Goal: Task Accomplishment & Management: Manage account settings

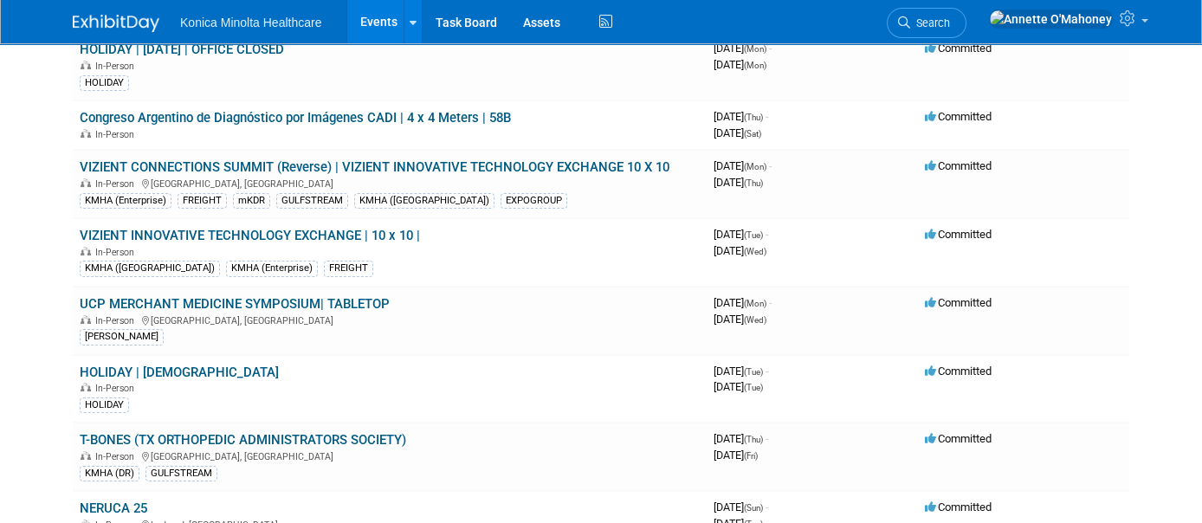
scroll to position [325, 0]
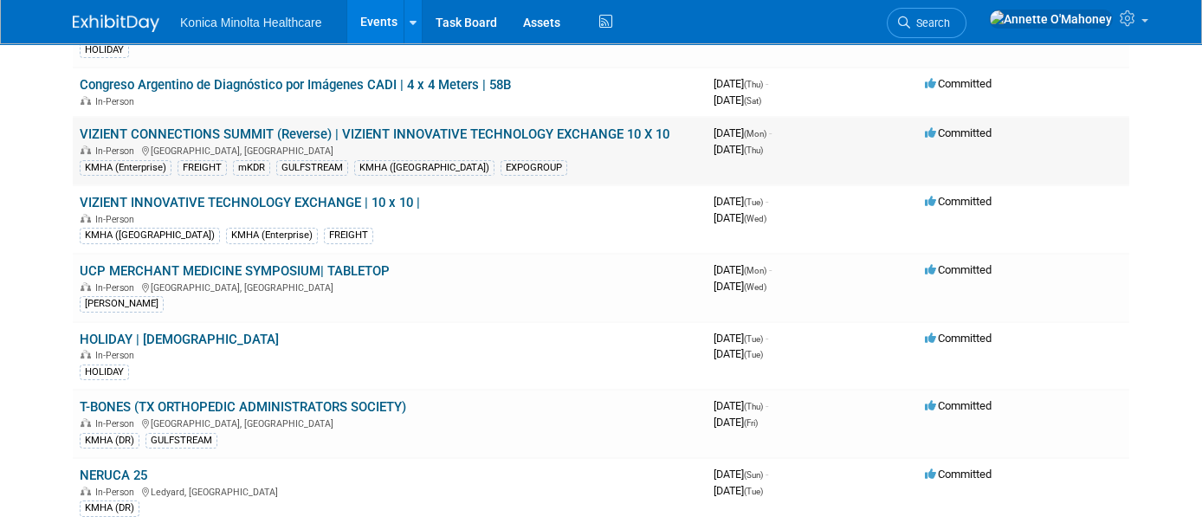
click at [428, 133] on link "VIZIENT CONNECTIONS SUMMIT (Reverse) | VIZIENT INNOVATIVE TECHNOLOGY EXCHANGE 1…" at bounding box center [375, 134] width 590 height 16
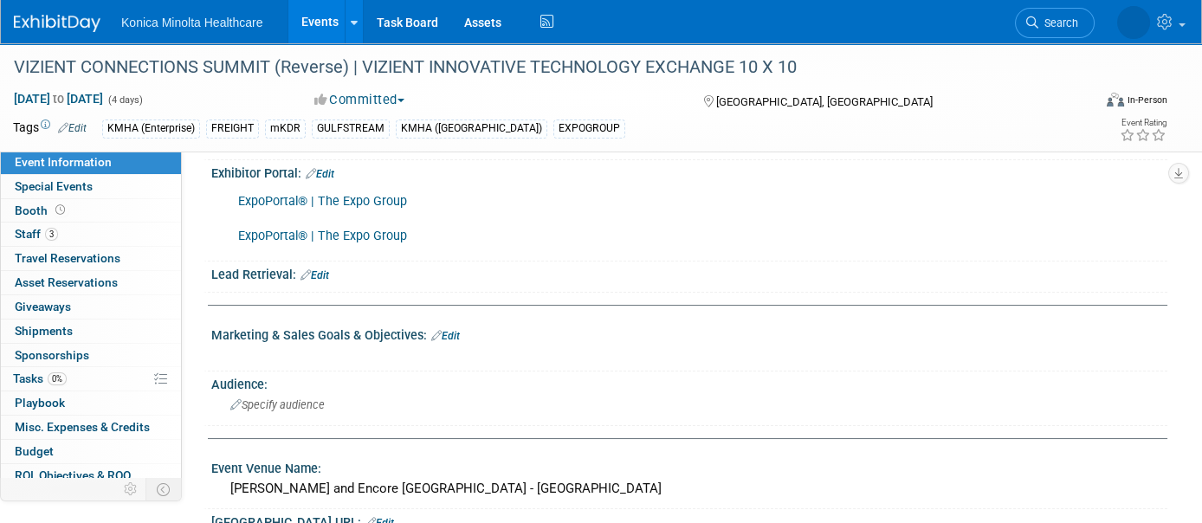
scroll to position [541, 0]
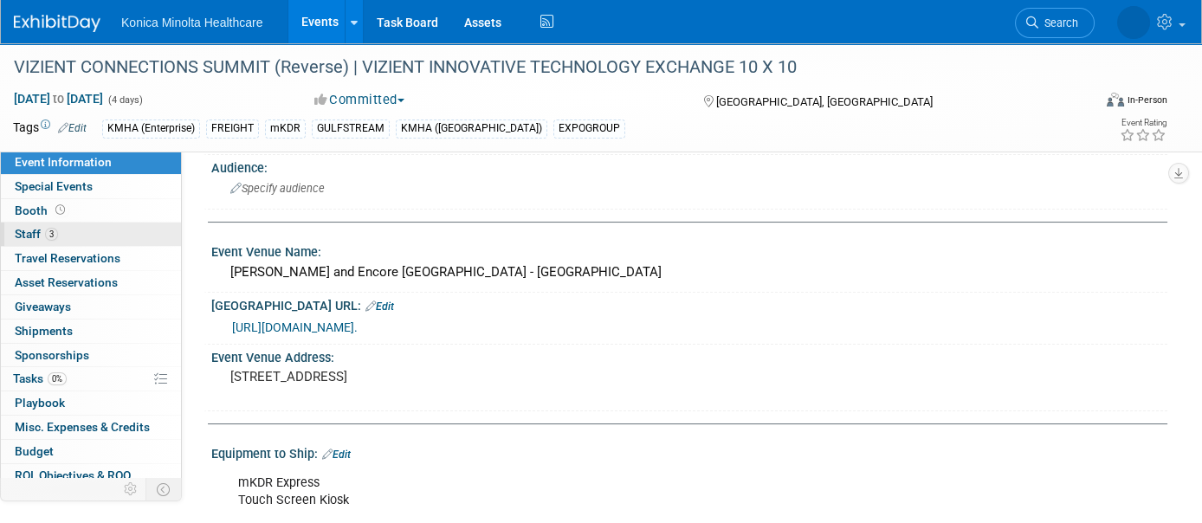
click at [37, 229] on span "Staff 3" at bounding box center [36, 234] width 43 height 14
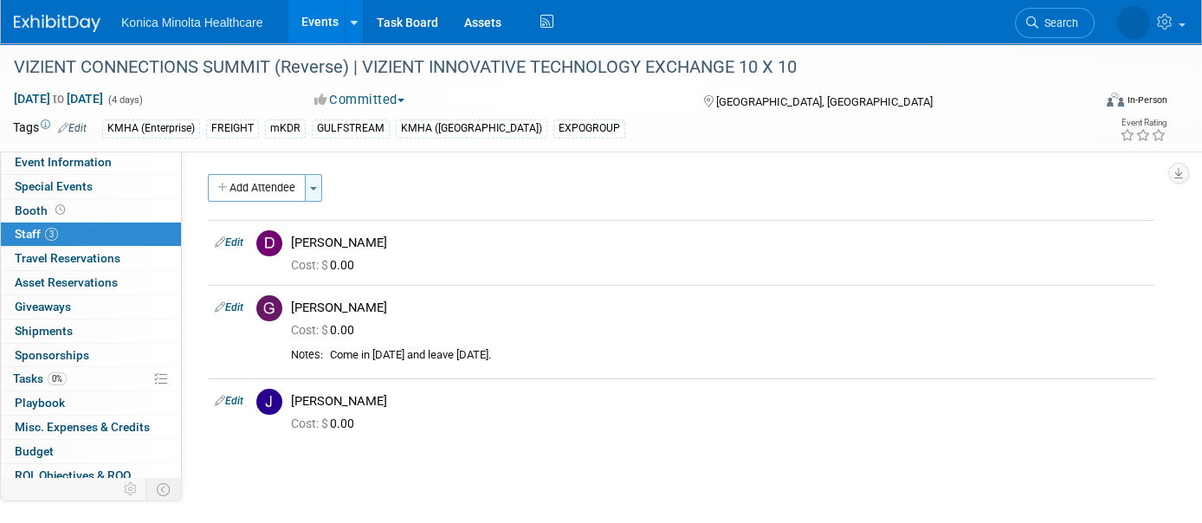
click at [319, 187] on button "Toggle Dropdown" at bounding box center [313, 188] width 17 height 28
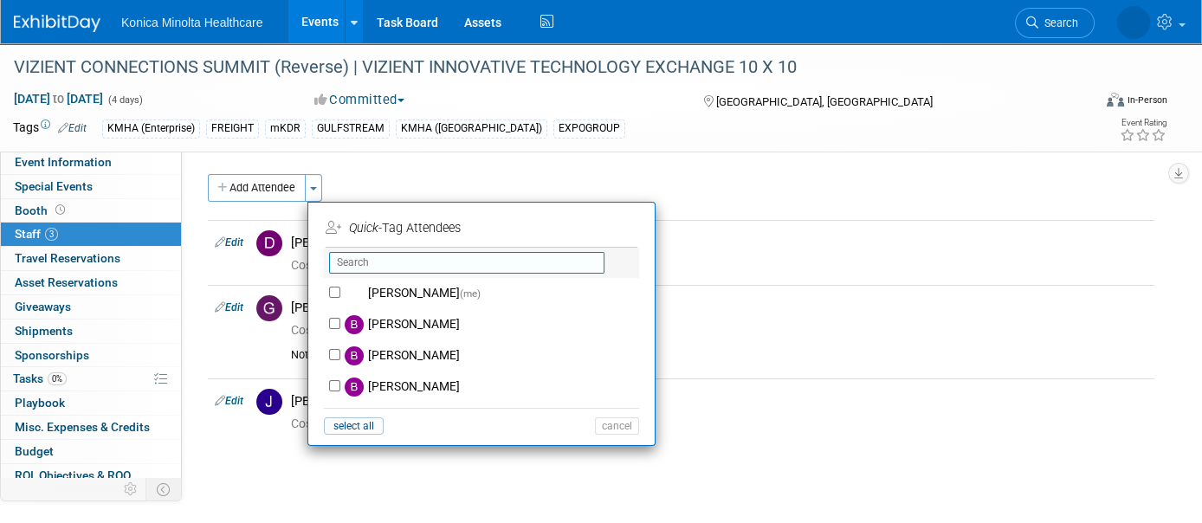
click at [402, 255] on input "text" at bounding box center [466, 263] width 275 height 22
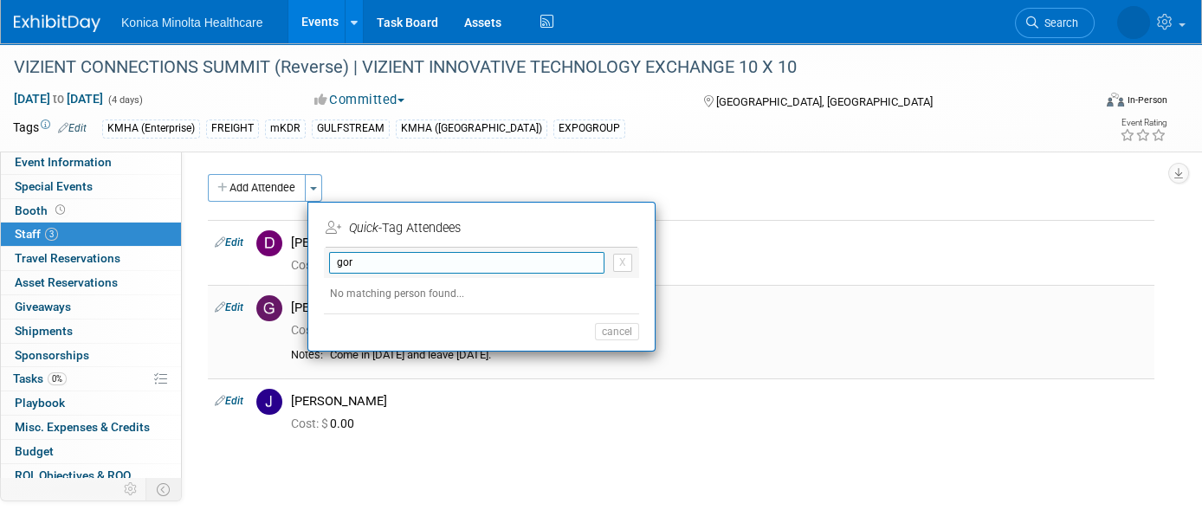
type input "gor"
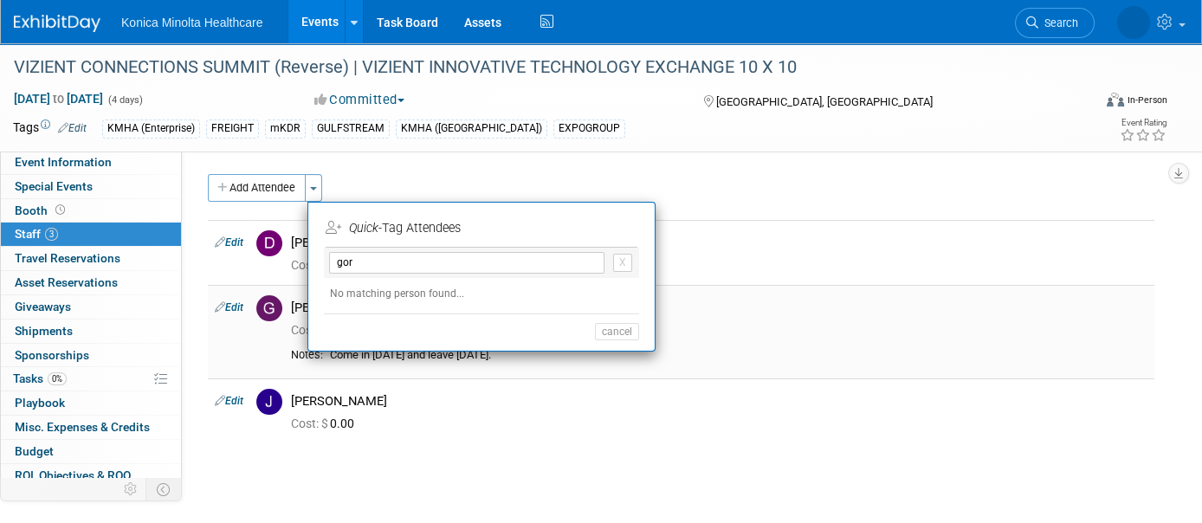
click at [734, 320] on div "Cost: $ 0.00" at bounding box center [719, 328] width 882 height 25
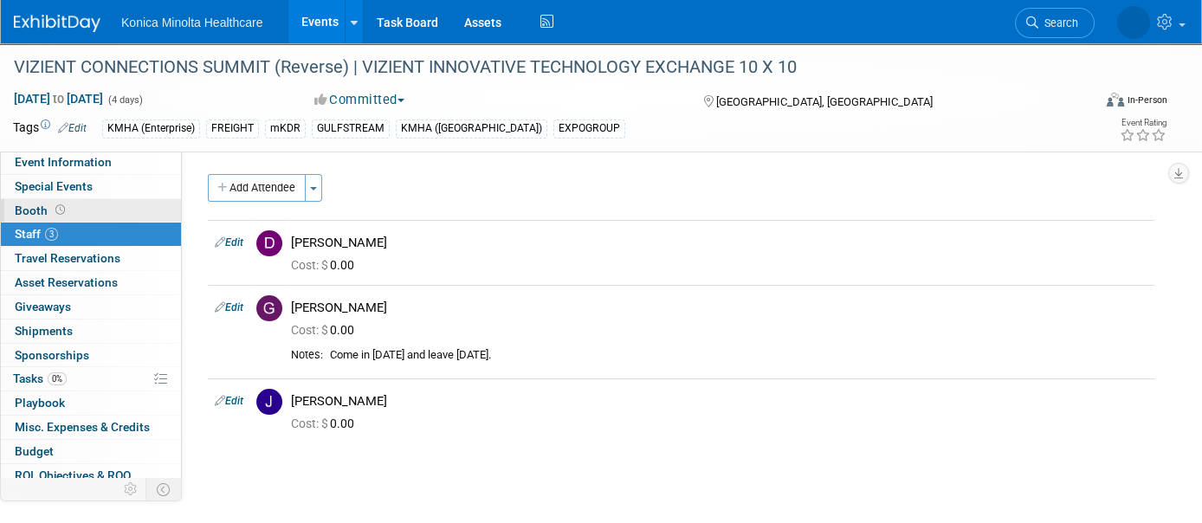
click at [48, 207] on span "Booth" at bounding box center [42, 210] width 54 height 14
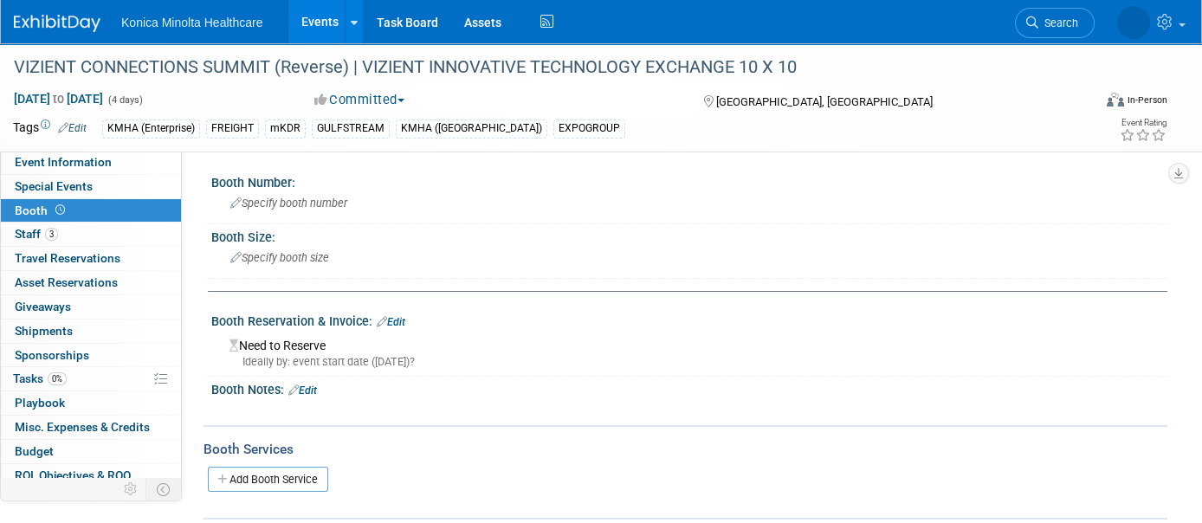
click at [326, 22] on link "Events" at bounding box center [319, 21] width 63 height 43
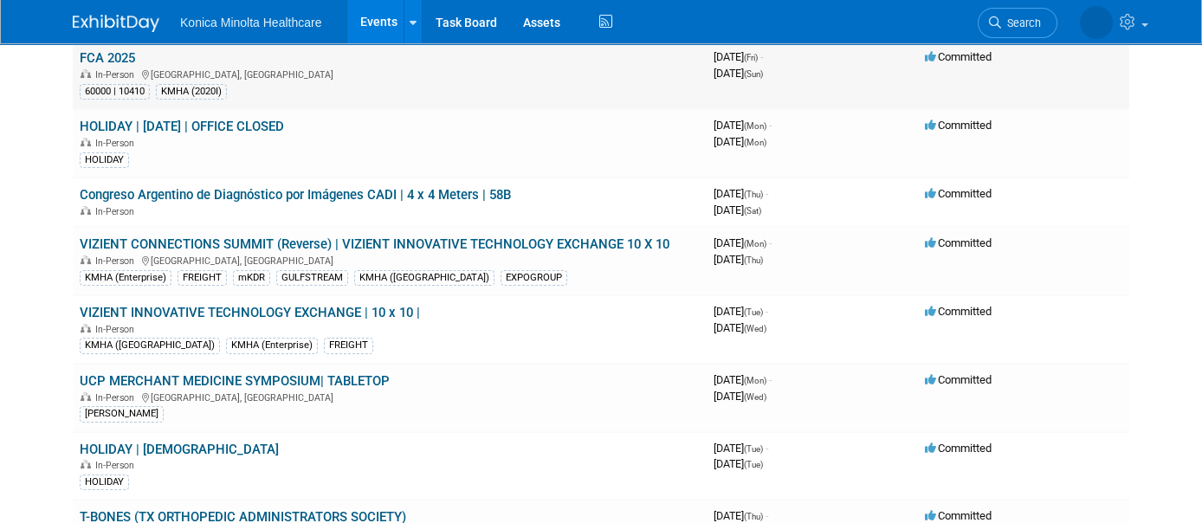
scroll to position [216, 0]
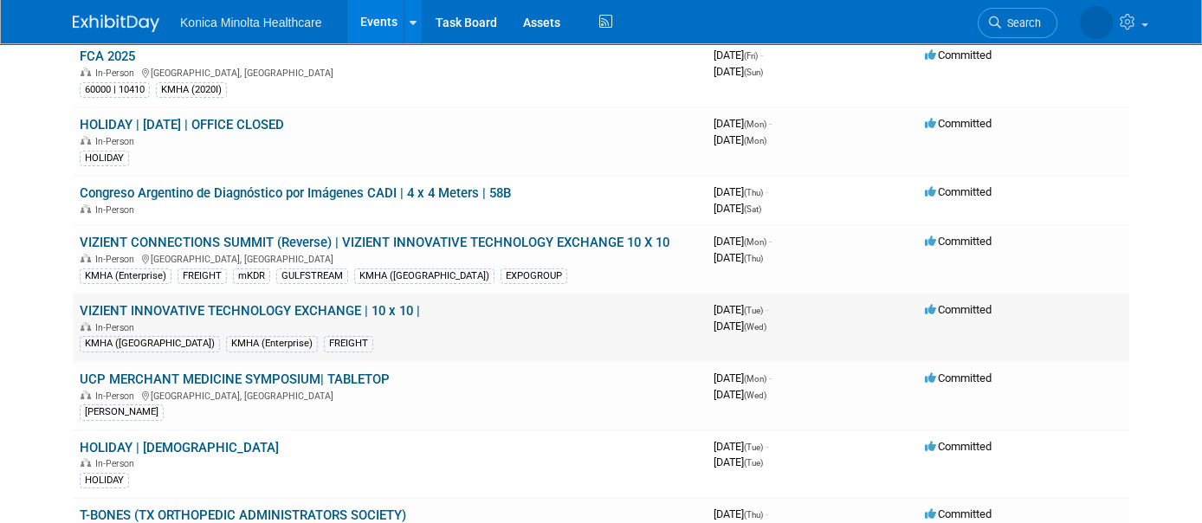
click at [329, 311] on link "VIZIENT INNOVATIVE TECHNOLOGY EXCHANGE | 10 x 10 |" at bounding box center [250, 311] width 340 height 16
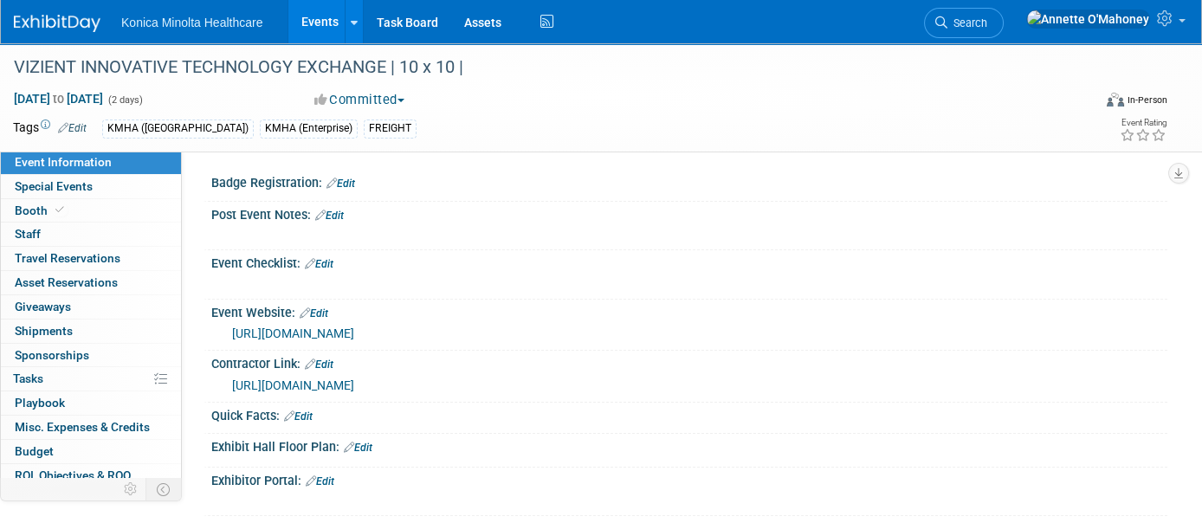
click at [348, 179] on link "Edit" at bounding box center [340, 184] width 29 height 12
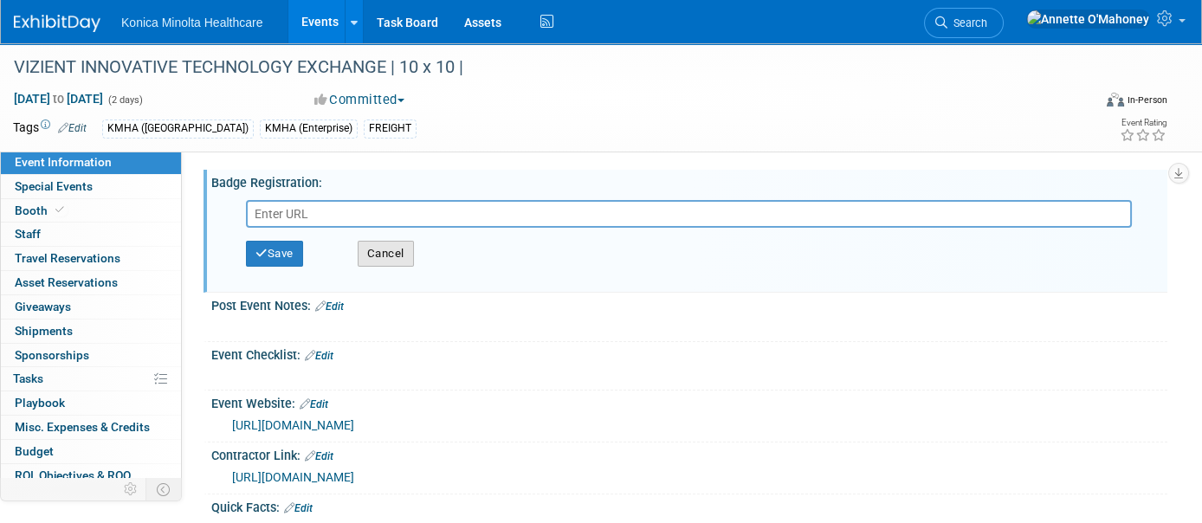
click at [391, 258] on button "Cancel" at bounding box center [386, 254] width 56 height 26
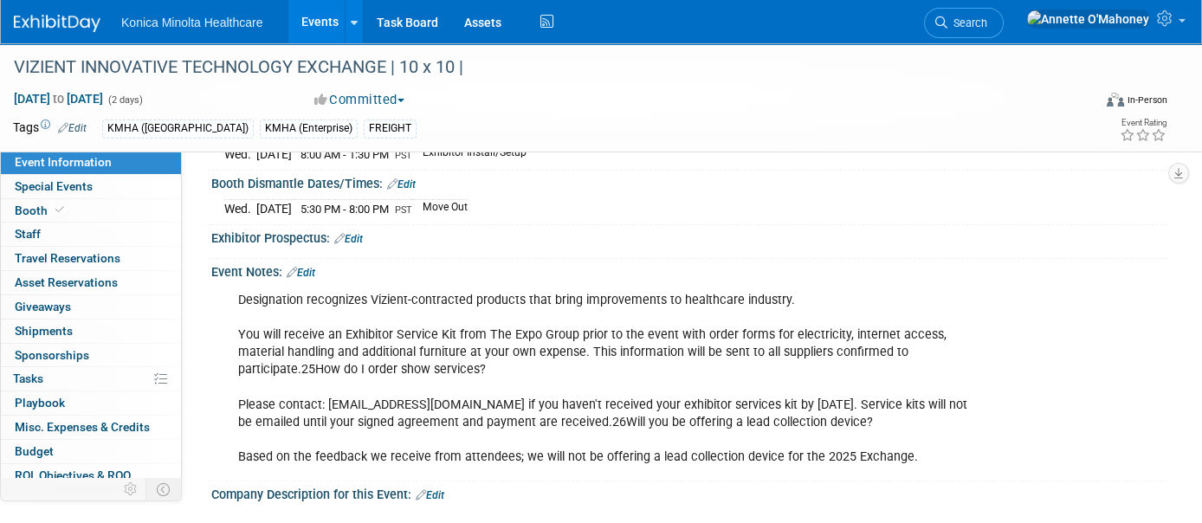
scroll to position [1082, 0]
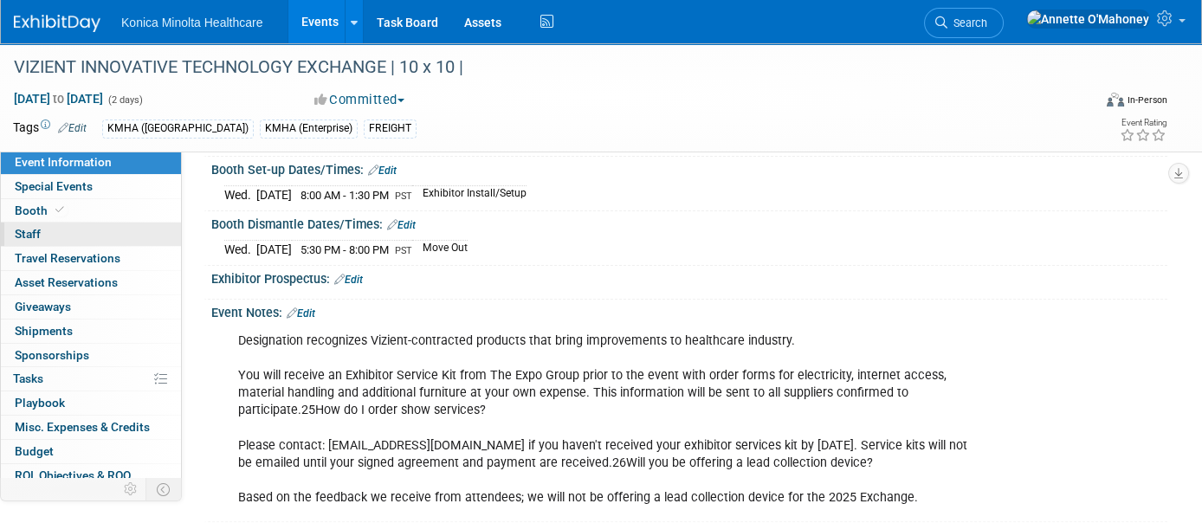
click at [36, 228] on span "Staff 0" at bounding box center [28, 234] width 26 height 14
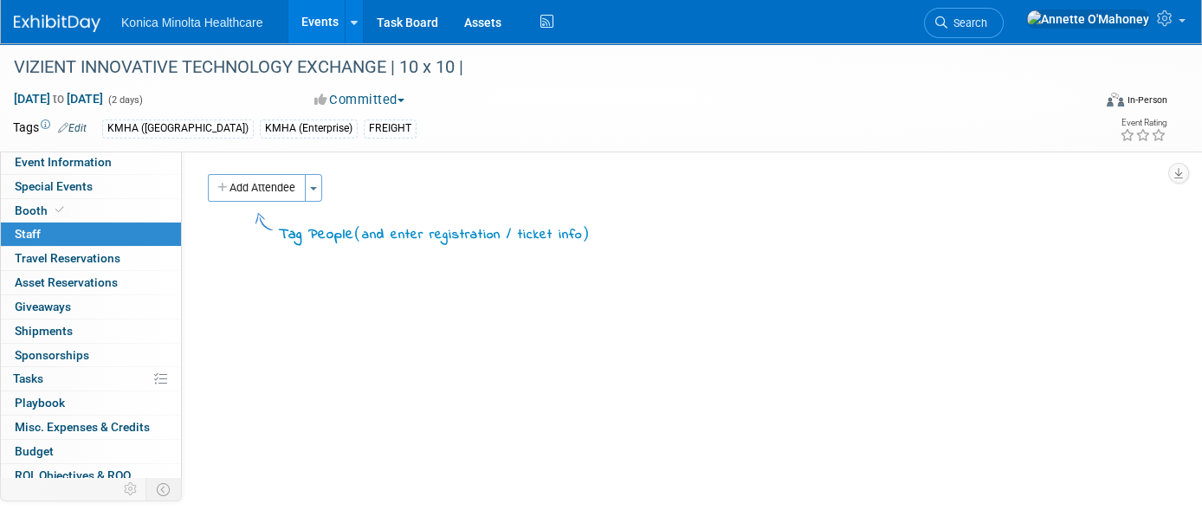
click at [265, 190] on button "Add Attendee" at bounding box center [257, 188] width 98 height 28
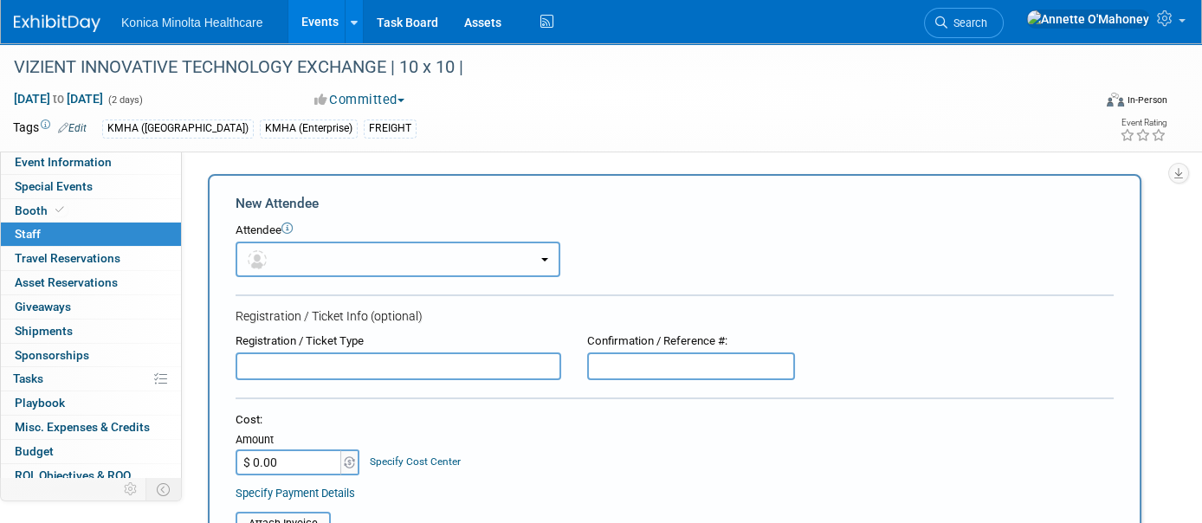
click at [553, 254] on button "button" at bounding box center [398, 260] width 325 height 36
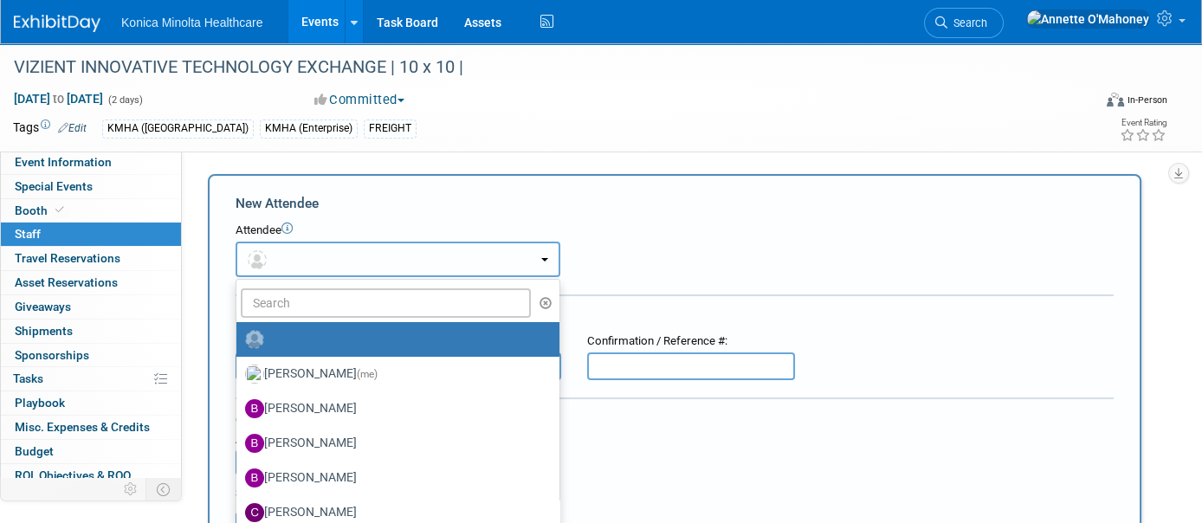
click at [437, 246] on button "button" at bounding box center [398, 260] width 325 height 36
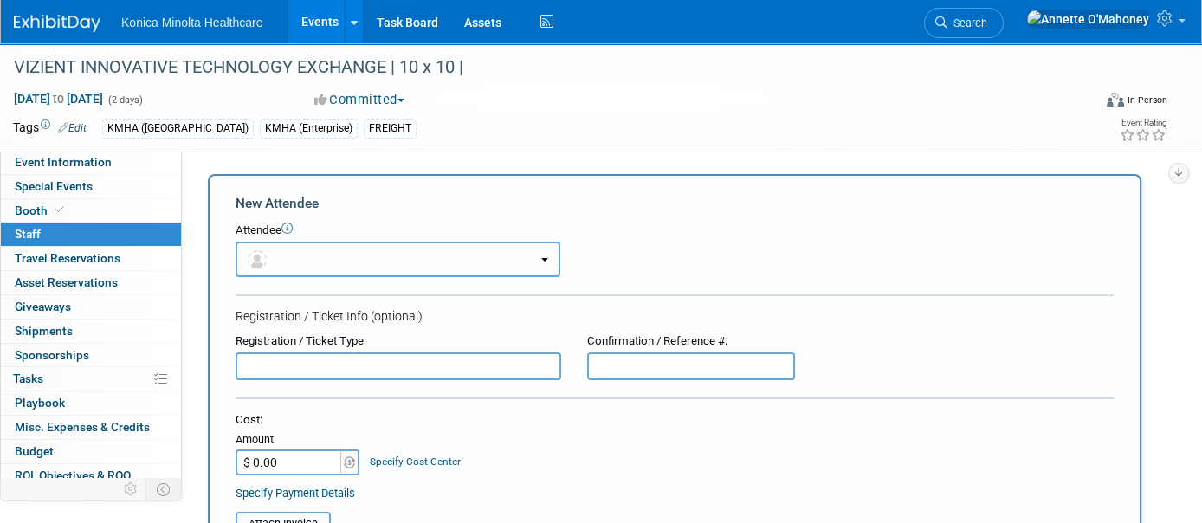
click at [407, 252] on button "button" at bounding box center [398, 260] width 325 height 36
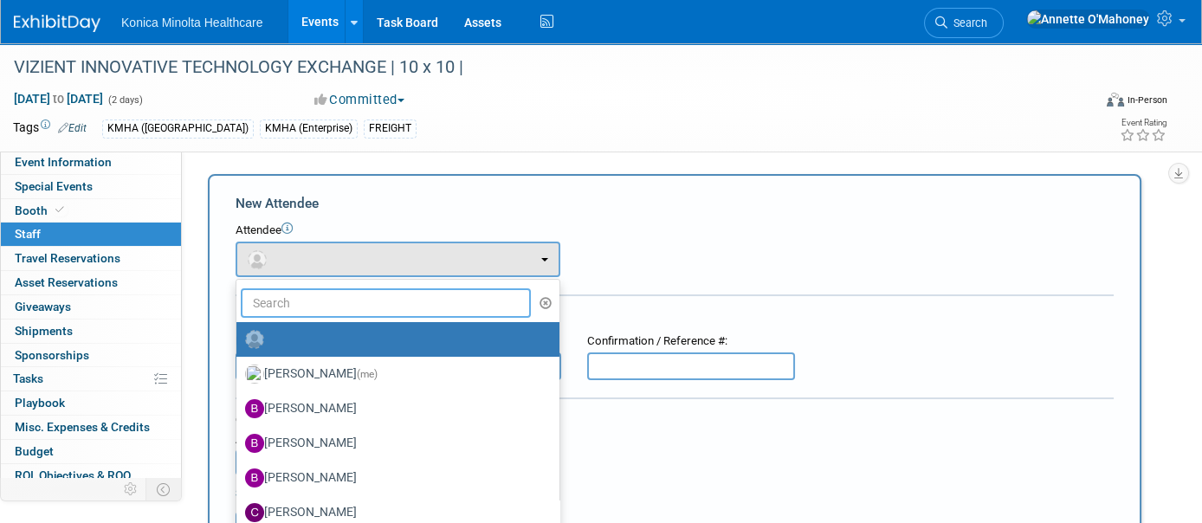
click at [340, 305] on input "text" at bounding box center [386, 302] width 290 height 29
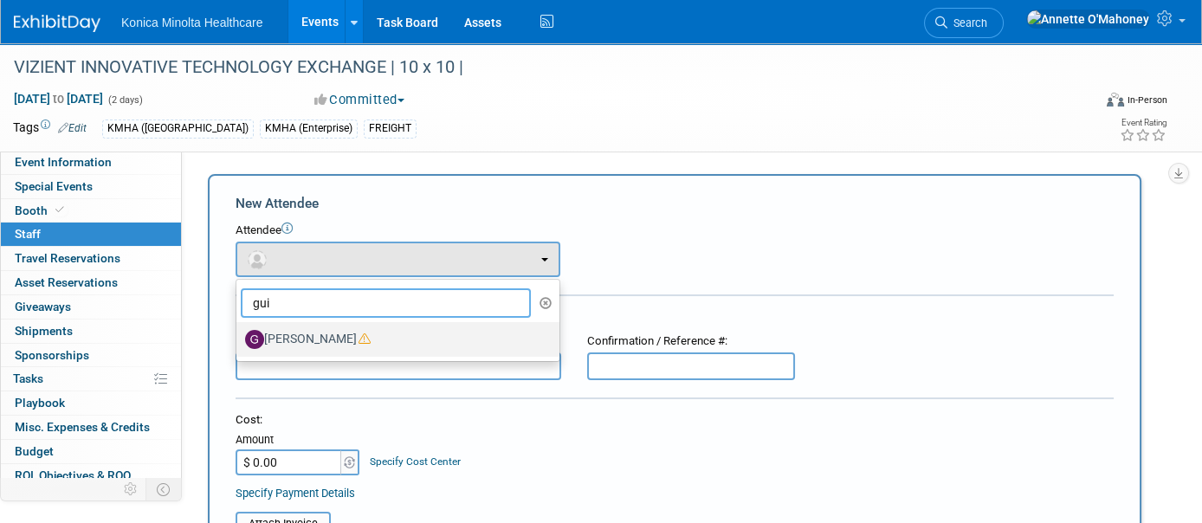
type input "gui"
click at [340, 326] on label "[PERSON_NAME]" at bounding box center [393, 340] width 297 height 28
click at [239, 332] on input "[PERSON_NAME]" at bounding box center [233, 337] width 11 height 11
select select "a0e2f36b-0d46-456e-b2d8-aa3c05ce12e0"
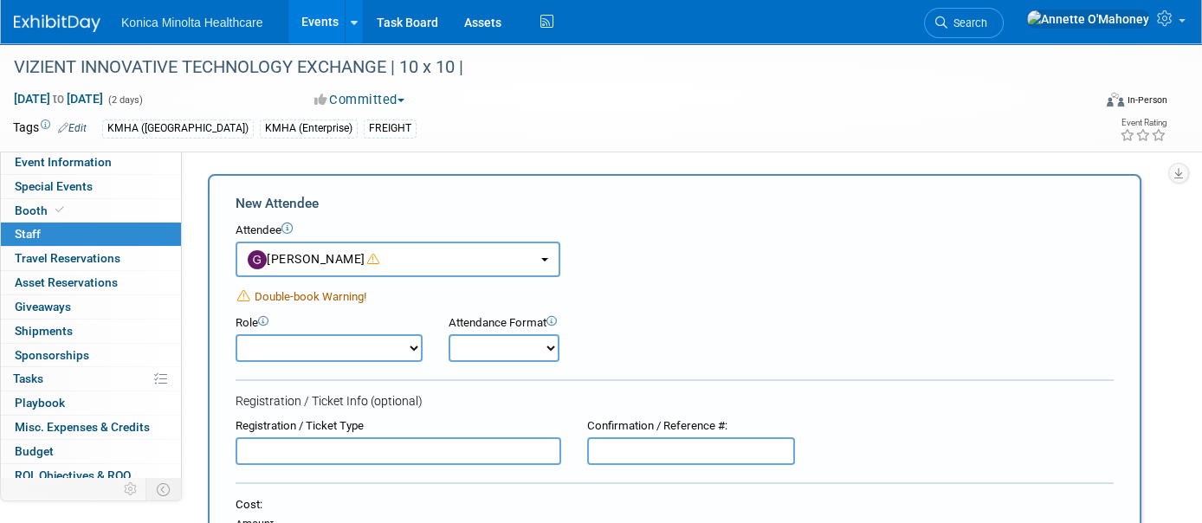
click at [333, 345] on select "Demonstrator DR Clinician DR Sales Event Manager Executive Field Engineer HCIT …" at bounding box center [329, 348] width 187 height 28
select select "8"
click at [236, 334] on select "Demonstrator DR Clinician DR Sales Event Manager Executive Field Engineer HCIT …" at bounding box center [329, 348] width 187 height 28
click at [544, 340] on select "Onsite Remote" at bounding box center [504, 348] width 111 height 28
select select "1"
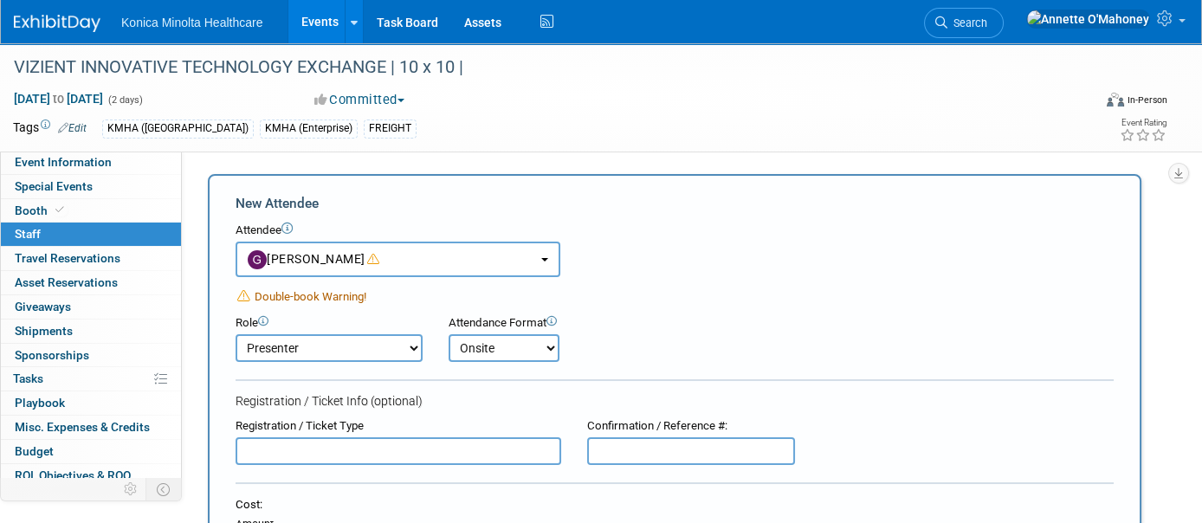
click at [449, 334] on select "Onsite Remote" at bounding box center [504, 348] width 111 height 28
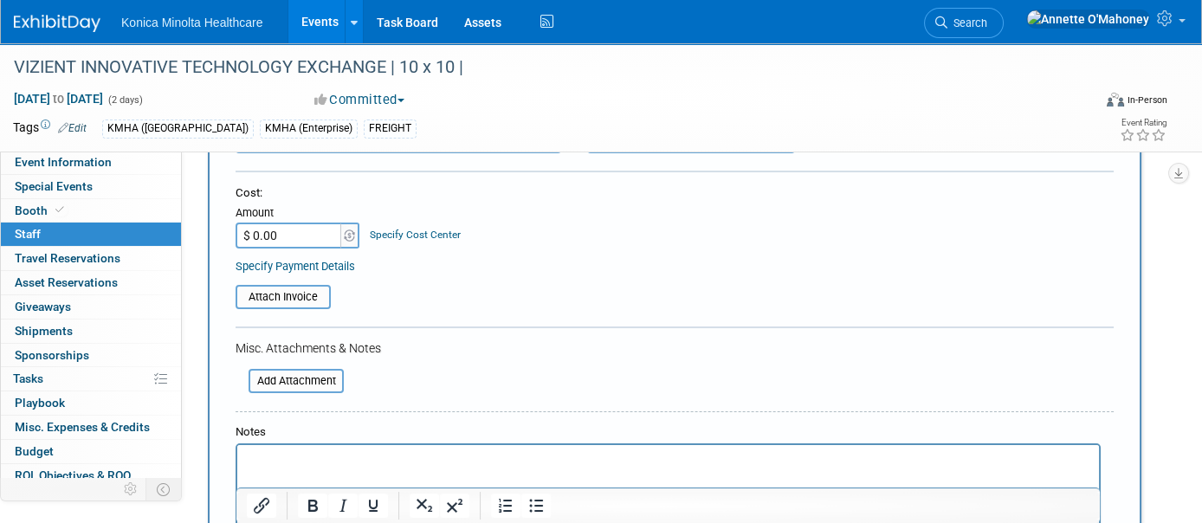
scroll to position [325, 0]
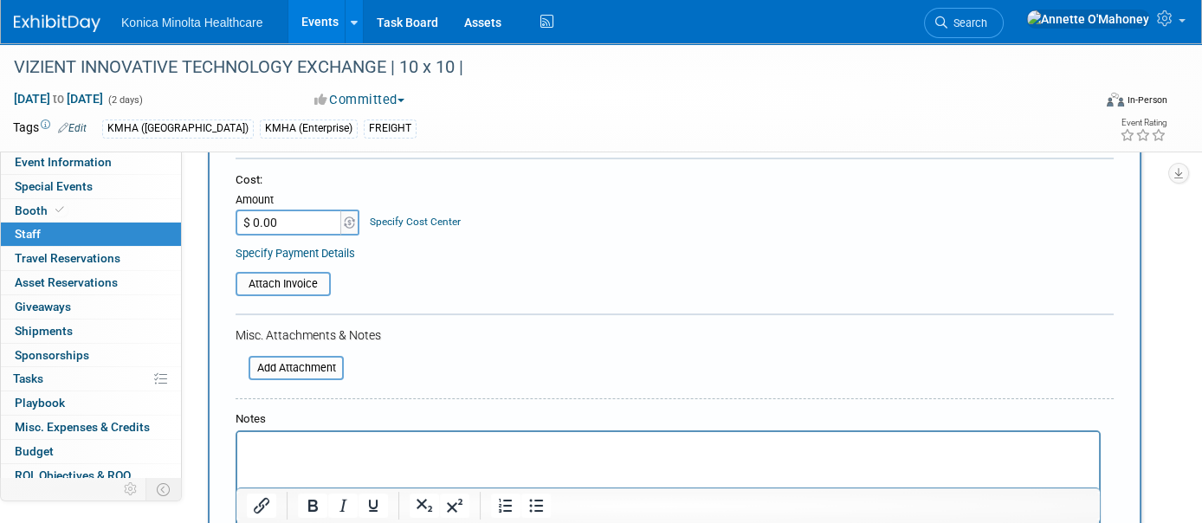
click at [379, 455] on p "Rich Text Area. Press ALT-0 for help." at bounding box center [669, 447] width 842 height 17
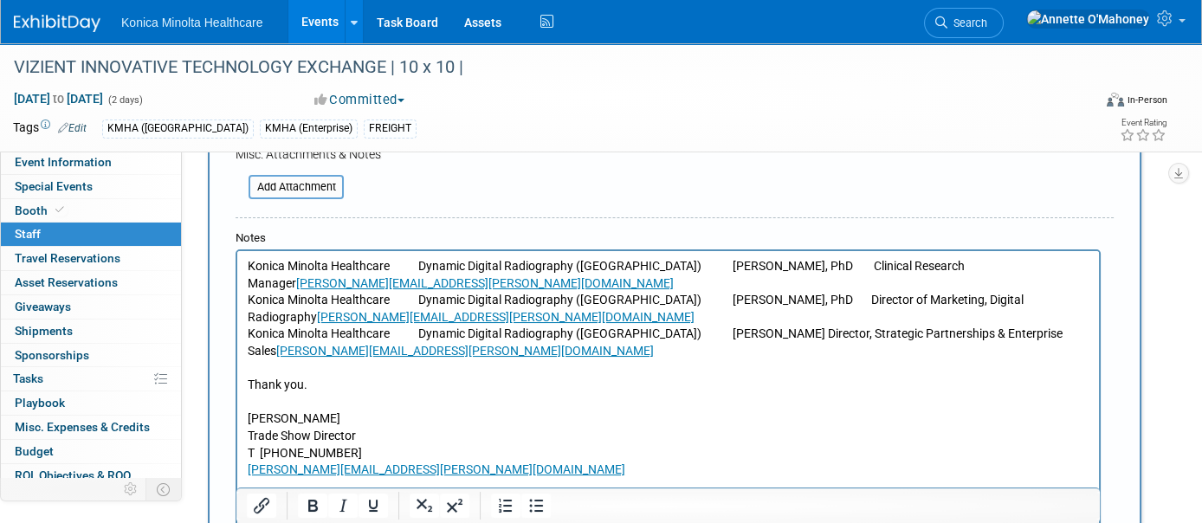
click at [647, 267] on p "Konica Minolta Healthcare Dynamic Digital Radiography ([GEOGRAPHIC_DATA]) [PERS…" at bounding box center [669, 275] width 842 height 34
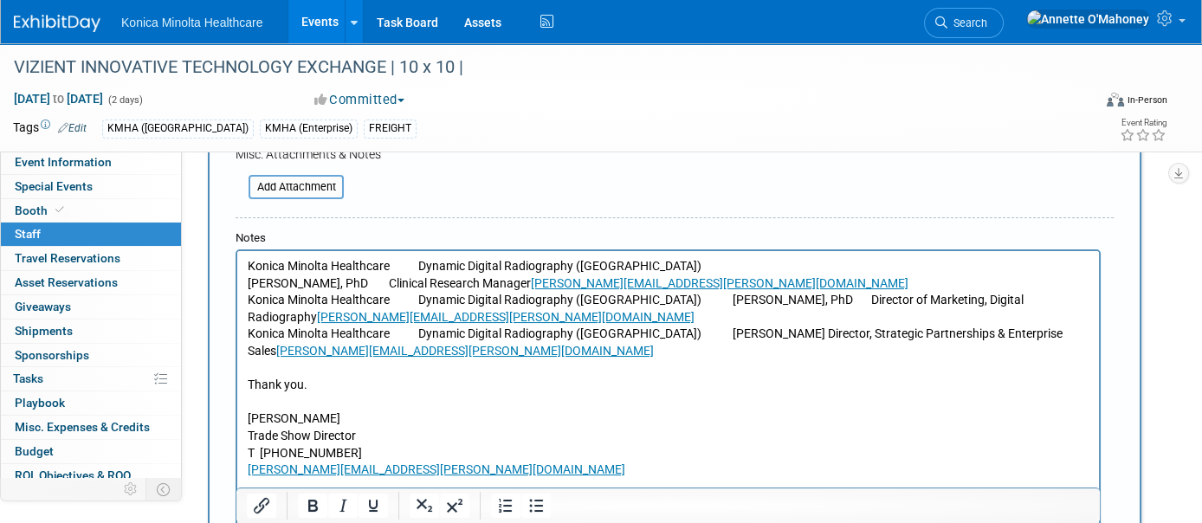
click at [651, 265] on p "Konica Minolta Healthcare Dynamic Digital Radiography ([GEOGRAPHIC_DATA])" at bounding box center [669, 266] width 842 height 17
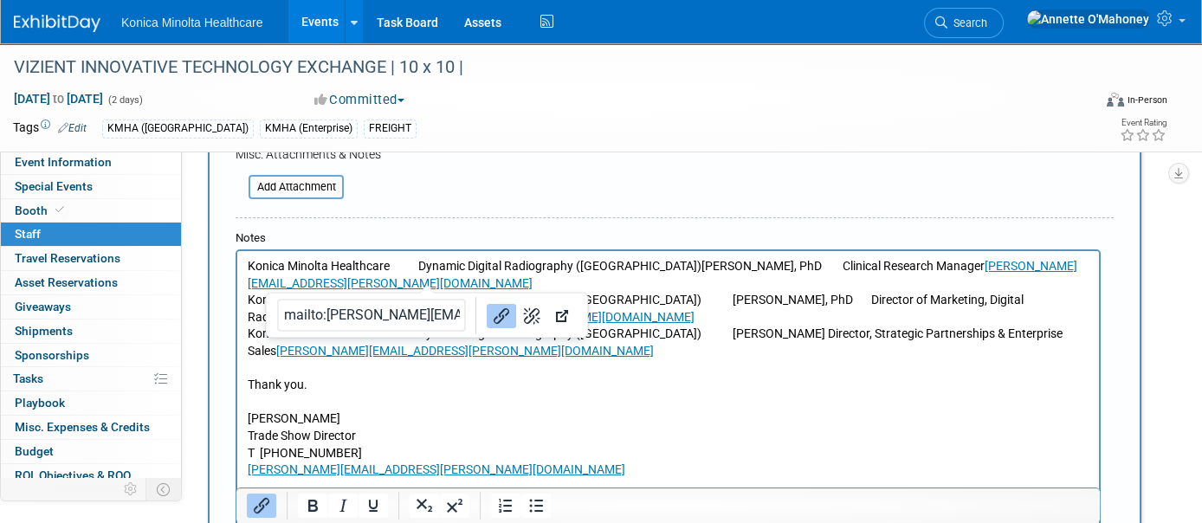
click at [423, 282] on p "Konica Minolta Healthcare Dynamic Digital Radiography ([GEOGRAPHIC_DATA]) [PERS…" at bounding box center [669, 275] width 842 height 34
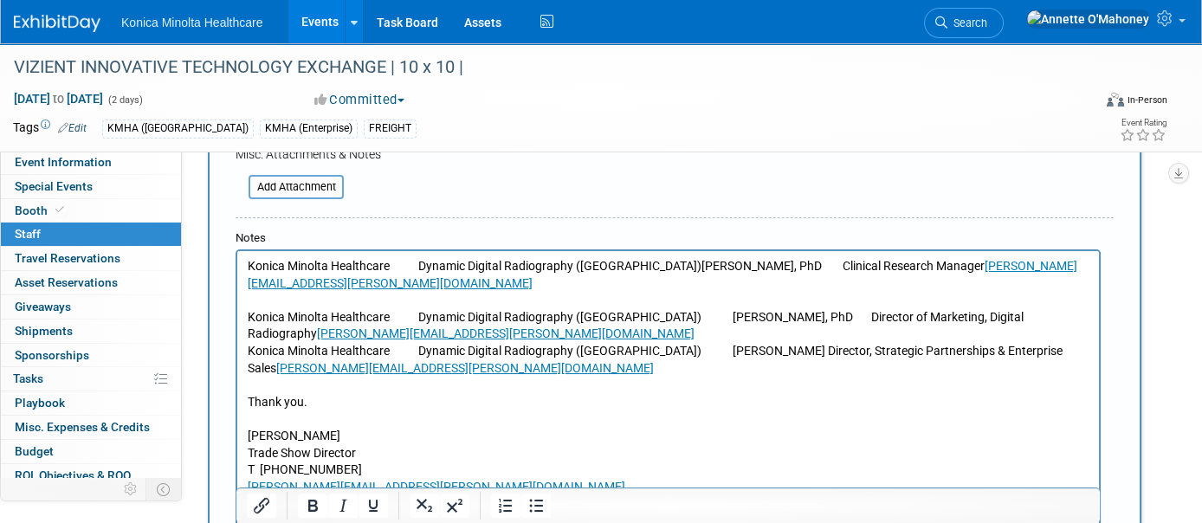
click at [655, 326] on p "Konica Minolta Healthcare Dynamic Digital Radiography ([GEOGRAPHIC_DATA]) [PERS…" at bounding box center [669, 326] width 842 height 34
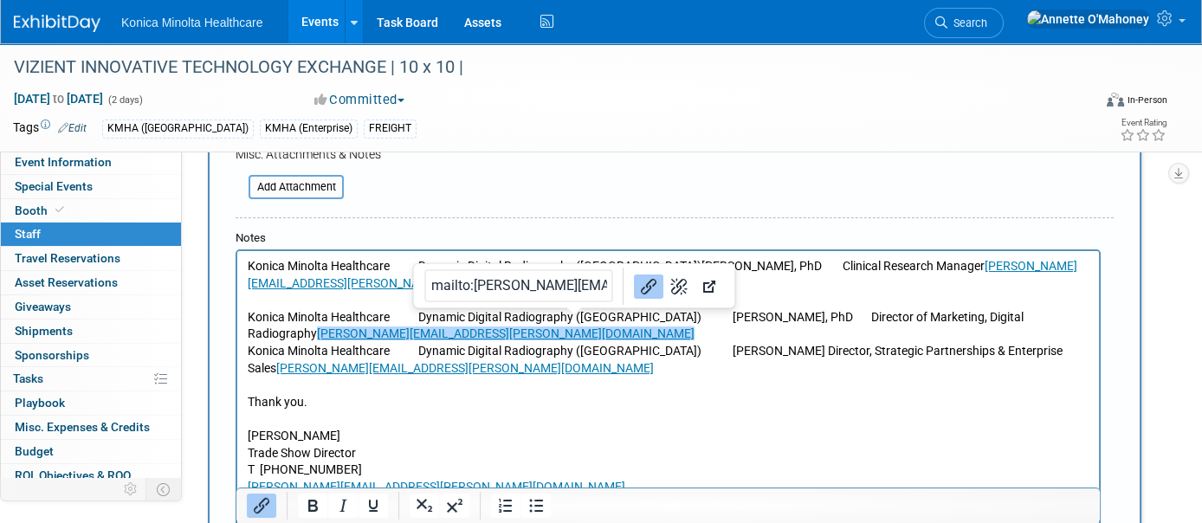
click at [585, 332] on p "Konica Minolta Healthcare Dynamic Digital Radiography ([GEOGRAPHIC_DATA]) [PERS…" at bounding box center [669, 326] width 842 height 34
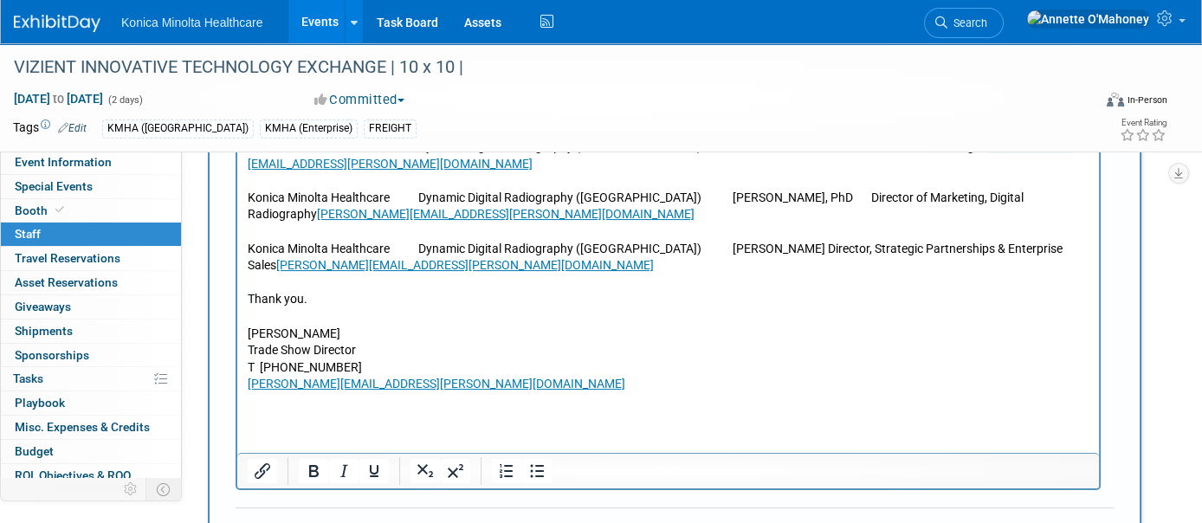
scroll to position [830, 0]
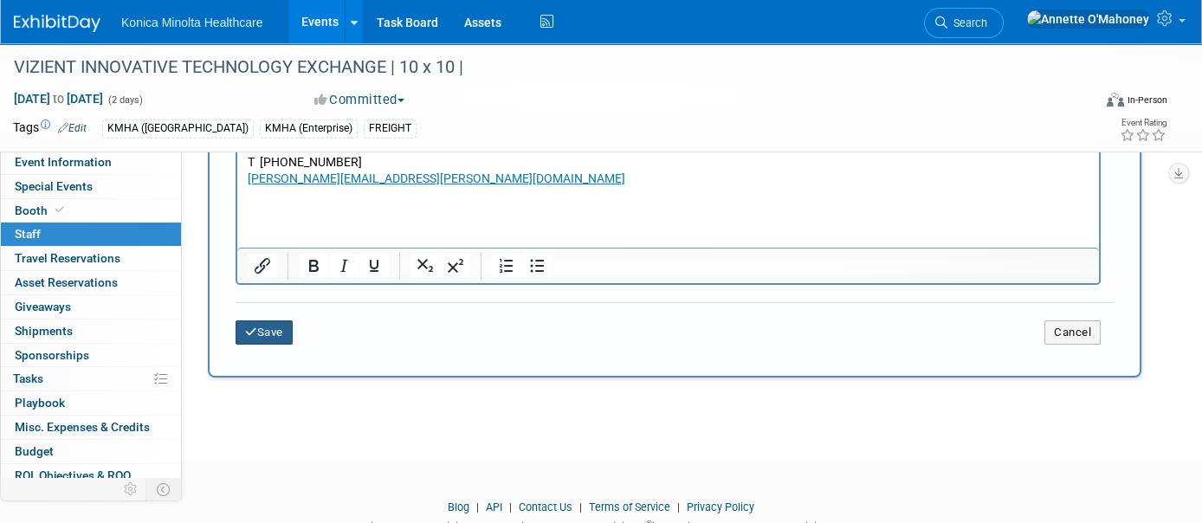
click at [247, 320] on button "Save" at bounding box center [264, 332] width 57 height 24
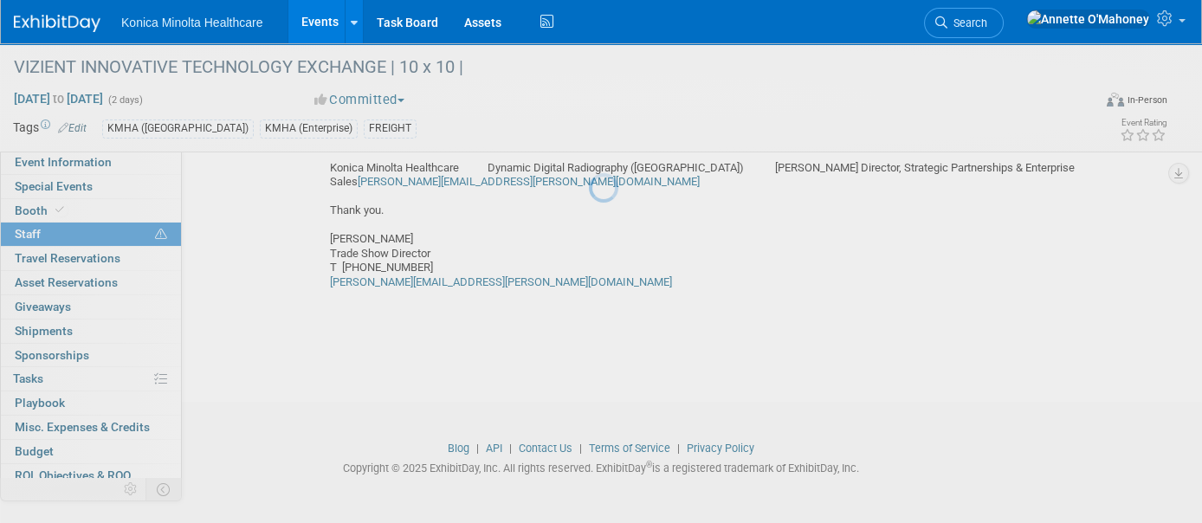
scroll to position [225, 0]
